Goal: Task Accomplishment & Management: Complete application form

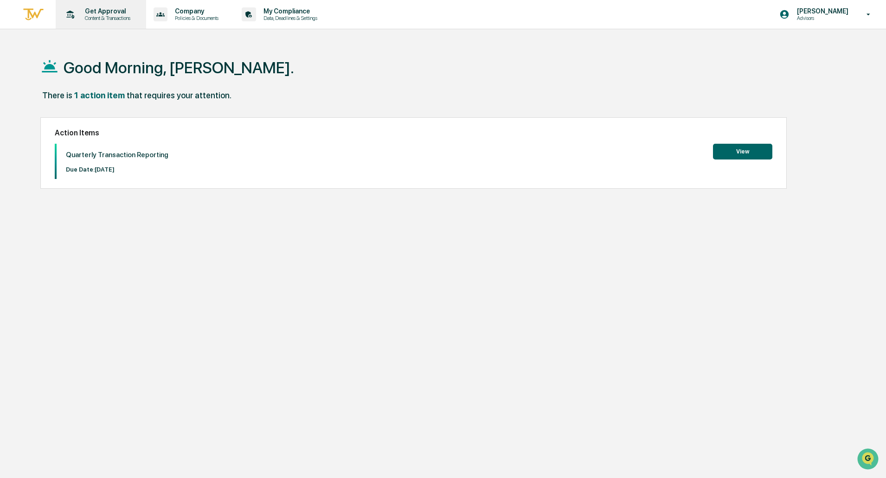
click at [116, 14] on p "Get Approval" at bounding box center [107, 10] width 58 height 7
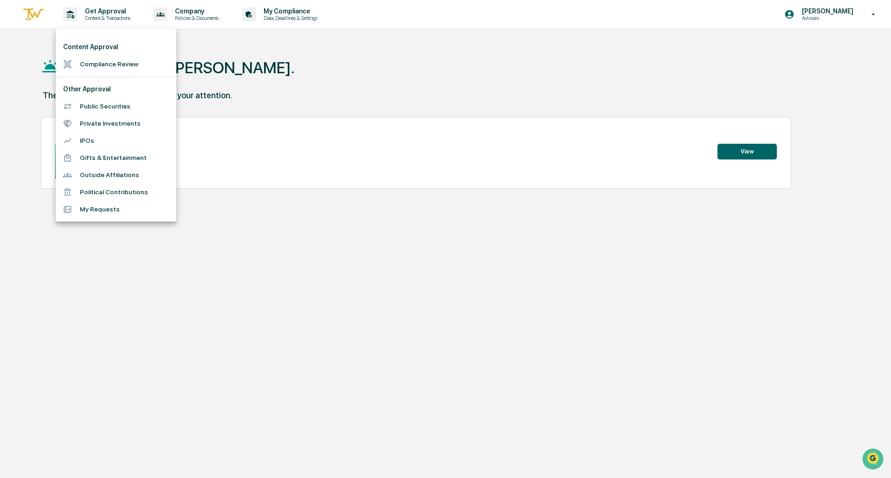
click at [113, 64] on li "Compliance Review" at bounding box center [116, 64] width 121 height 17
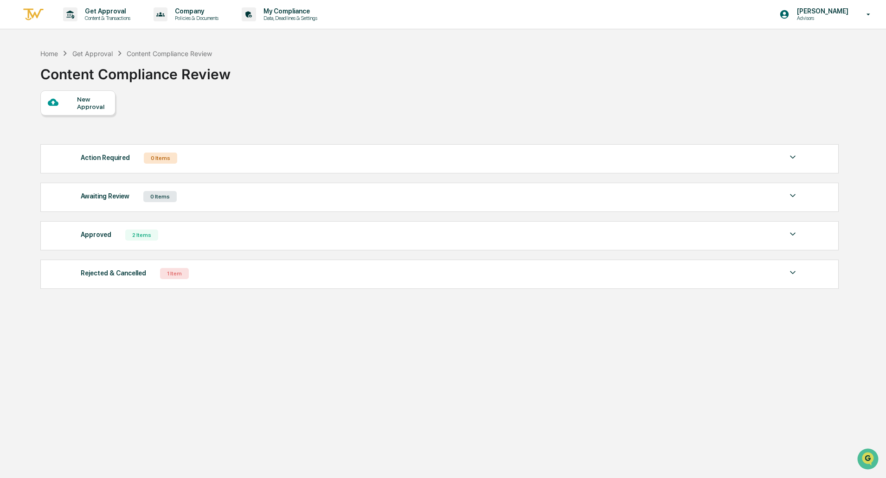
click at [84, 108] on div "New Approval" at bounding box center [92, 103] width 31 height 15
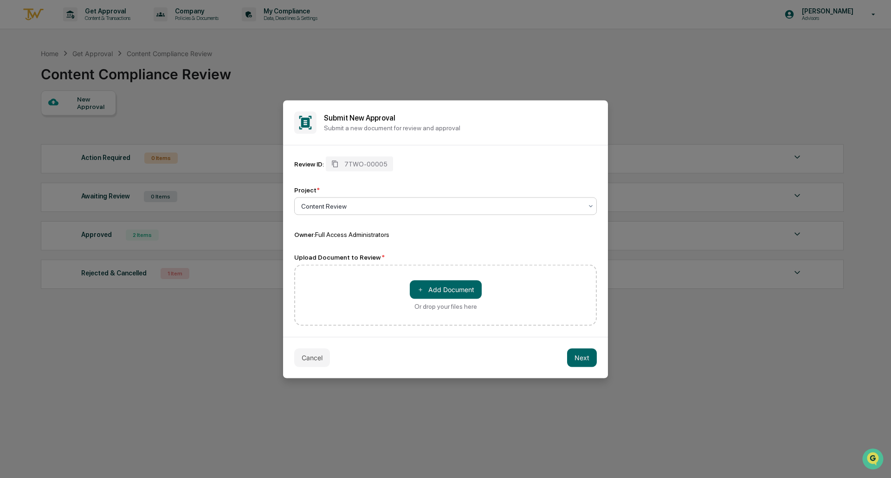
click at [358, 204] on div at bounding box center [441, 205] width 281 height 9
click at [430, 289] on button "＋ Add Document" at bounding box center [446, 289] width 72 height 19
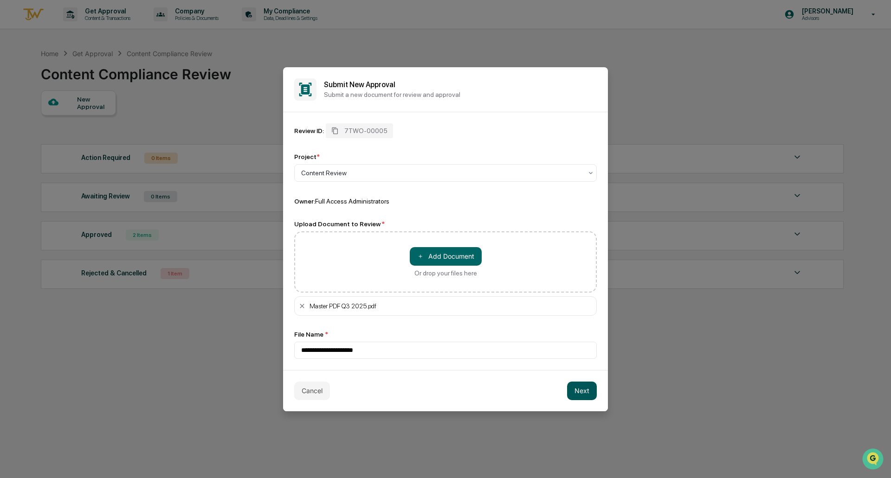
click at [583, 393] on button "Next" at bounding box center [582, 391] width 30 height 19
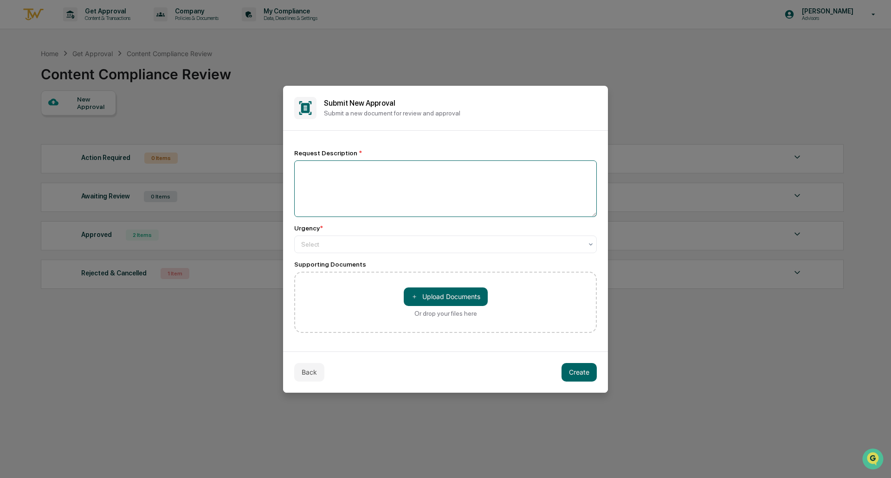
click at [349, 184] on textarea at bounding box center [445, 189] width 303 height 57
click at [321, 246] on div at bounding box center [441, 244] width 281 height 9
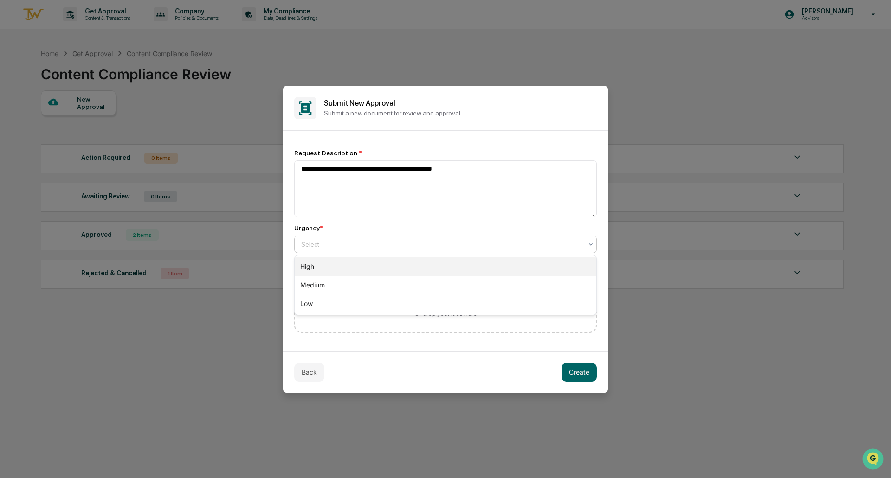
click at [314, 267] on div "High" at bounding box center [446, 267] width 302 height 19
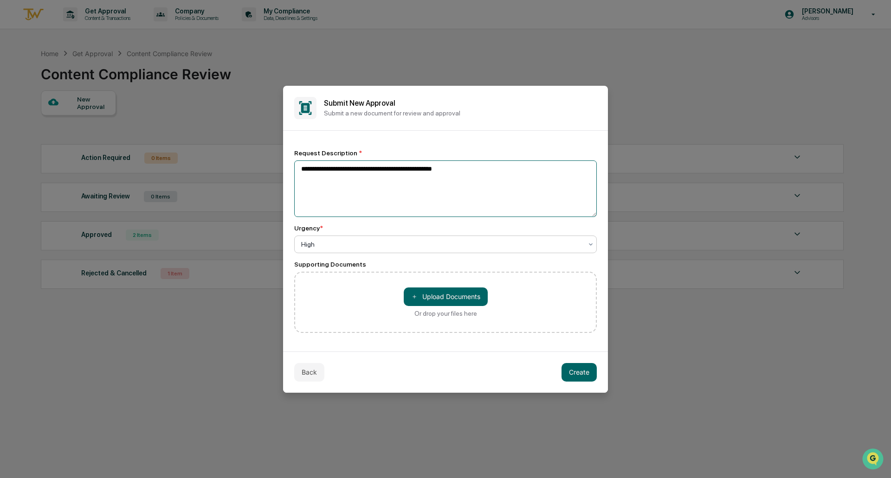
click at [501, 183] on textarea "**********" at bounding box center [445, 189] width 303 height 57
type textarea "**********"
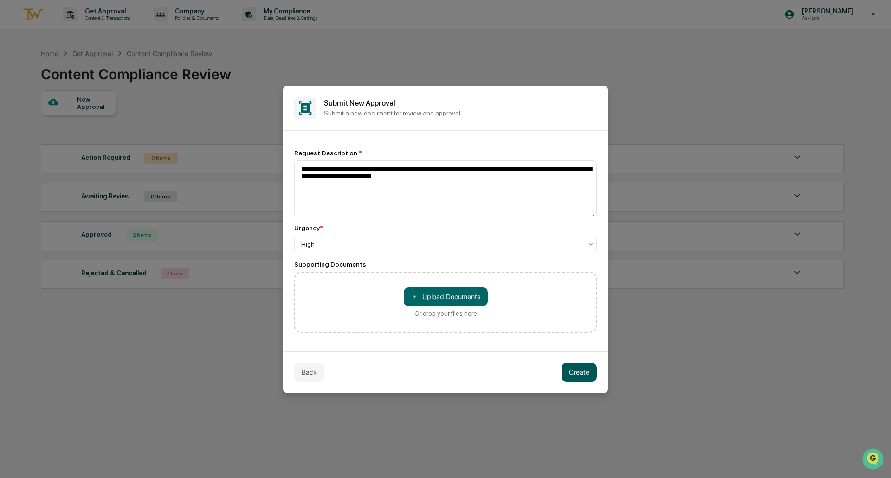
click at [574, 370] on button "Create" at bounding box center [579, 372] width 35 height 19
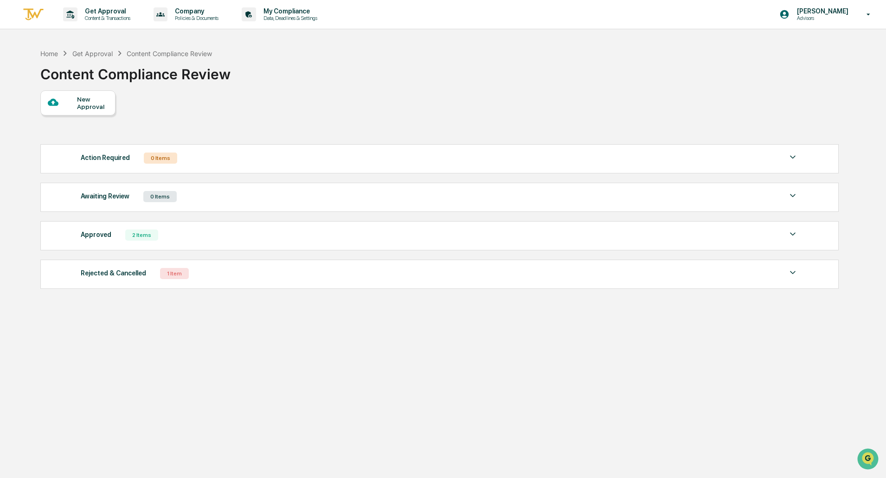
click at [165, 277] on div "1 Item" at bounding box center [174, 273] width 29 height 11
click at [88, 106] on div "New Approval" at bounding box center [92, 103] width 31 height 15
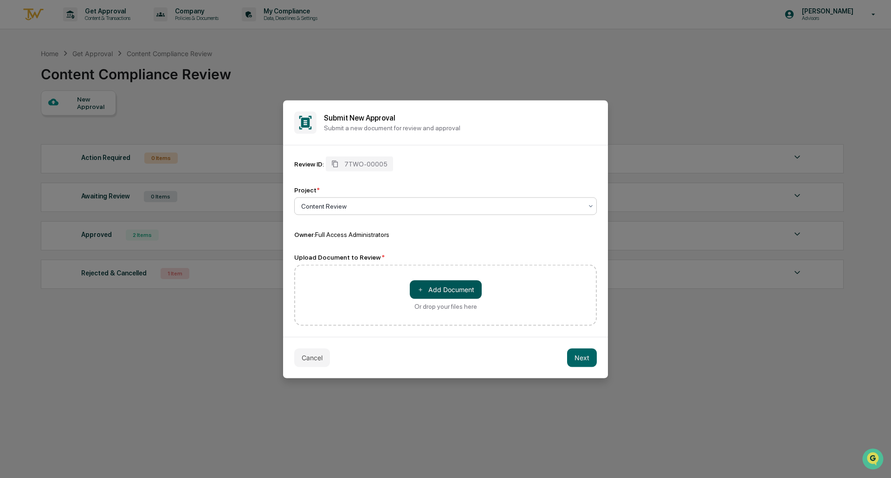
click at [448, 291] on button "＋ Add Document" at bounding box center [446, 289] width 72 height 19
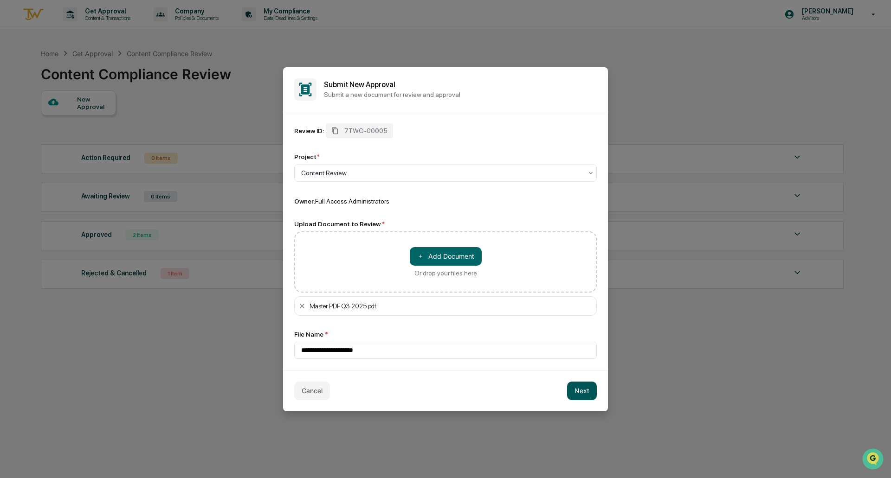
click at [579, 388] on button "Next" at bounding box center [582, 391] width 30 height 19
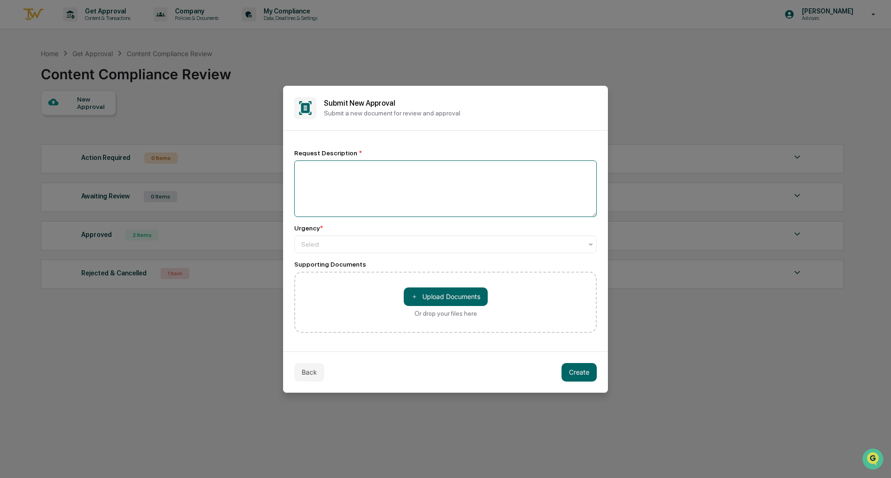
click at [390, 189] on textarea at bounding box center [445, 189] width 303 height 57
type textarea "**********"
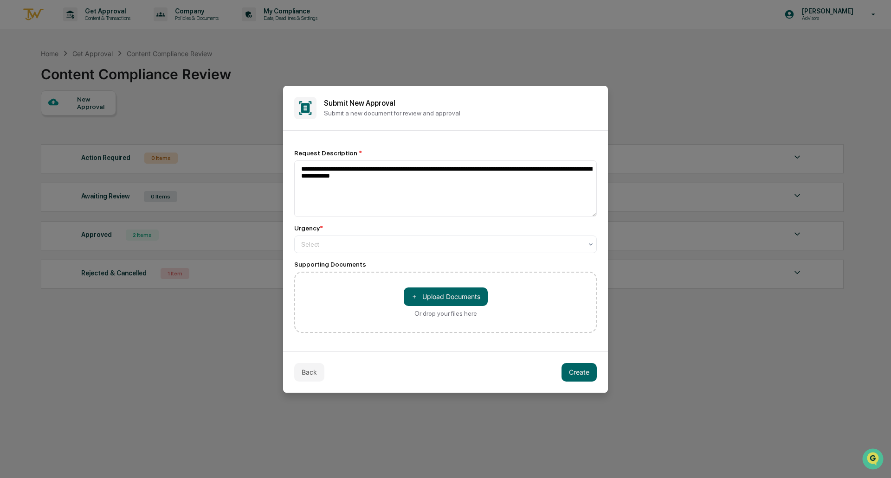
click at [313, 234] on div "Urgency * Select" at bounding box center [445, 239] width 303 height 29
click at [312, 242] on div at bounding box center [441, 244] width 281 height 9
click at [316, 266] on div "High" at bounding box center [446, 267] width 302 height 19
click at [580, 371] on button "Create" at bounding box center [579, 372] width 35 height 19
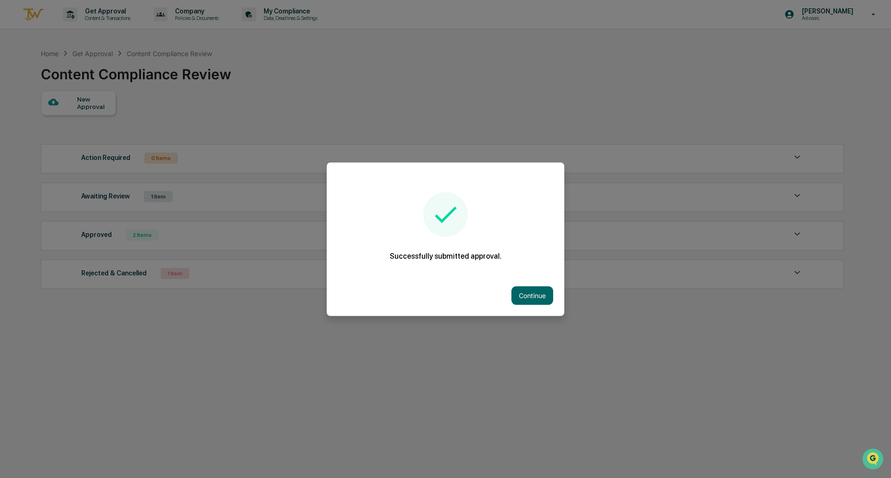
click at [524, 294] on button "Continue" at bounding box center [532, 295] width 42 height 19
